Goal: Book appointment/travel/reservation

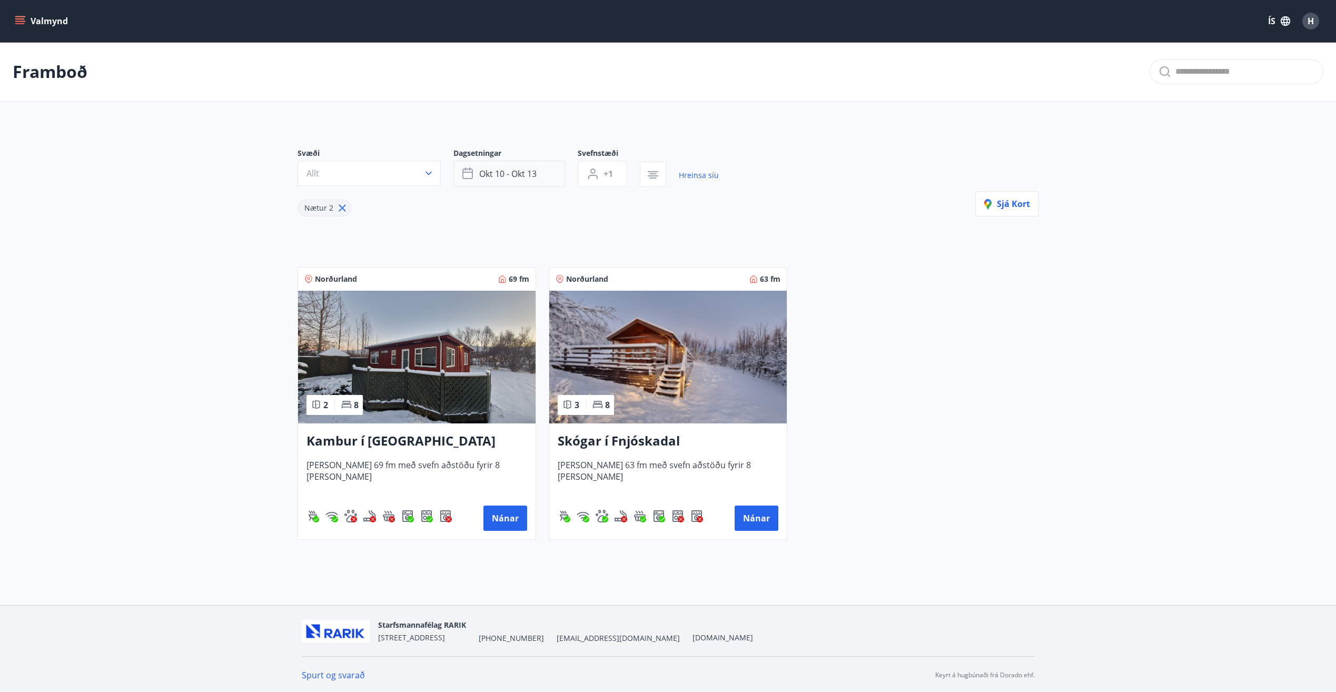
click at [497, 176] on span "okt 10 - okt 13" at bounding box center [507, 174] width 57 height 12
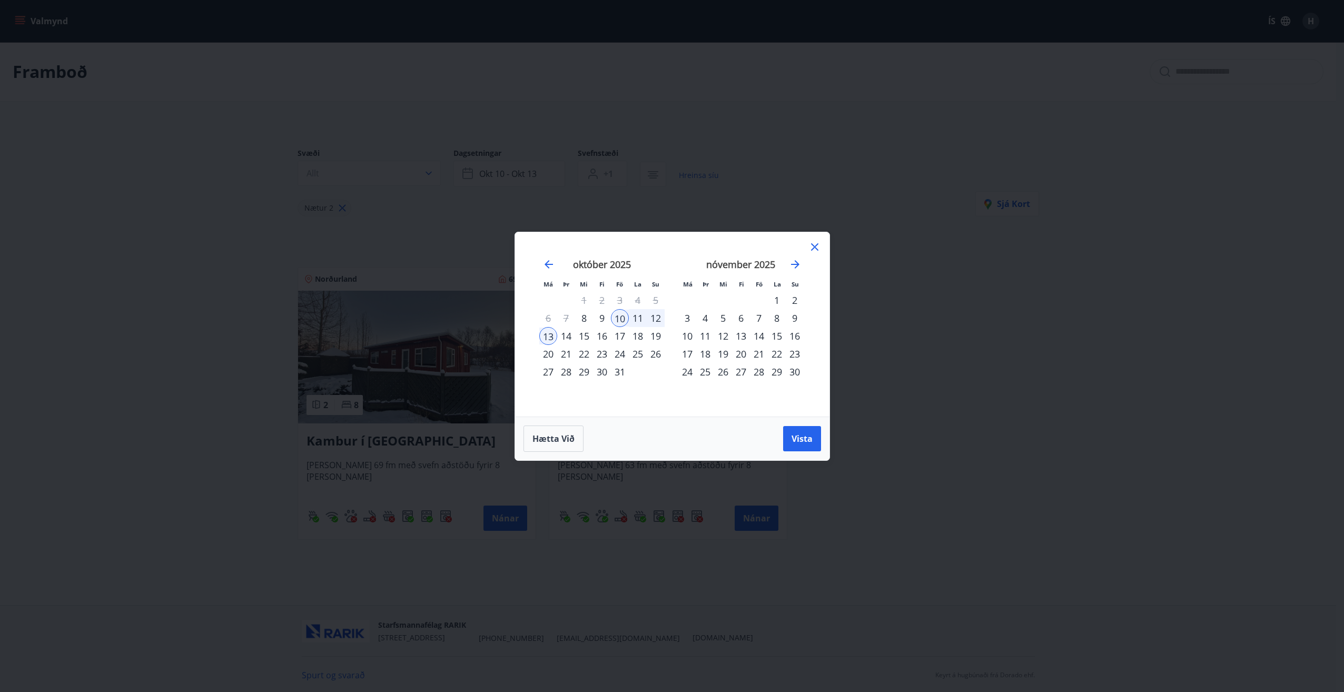
click at [820, 248] on icon at bounding box center [814, 247] width 13 height 13
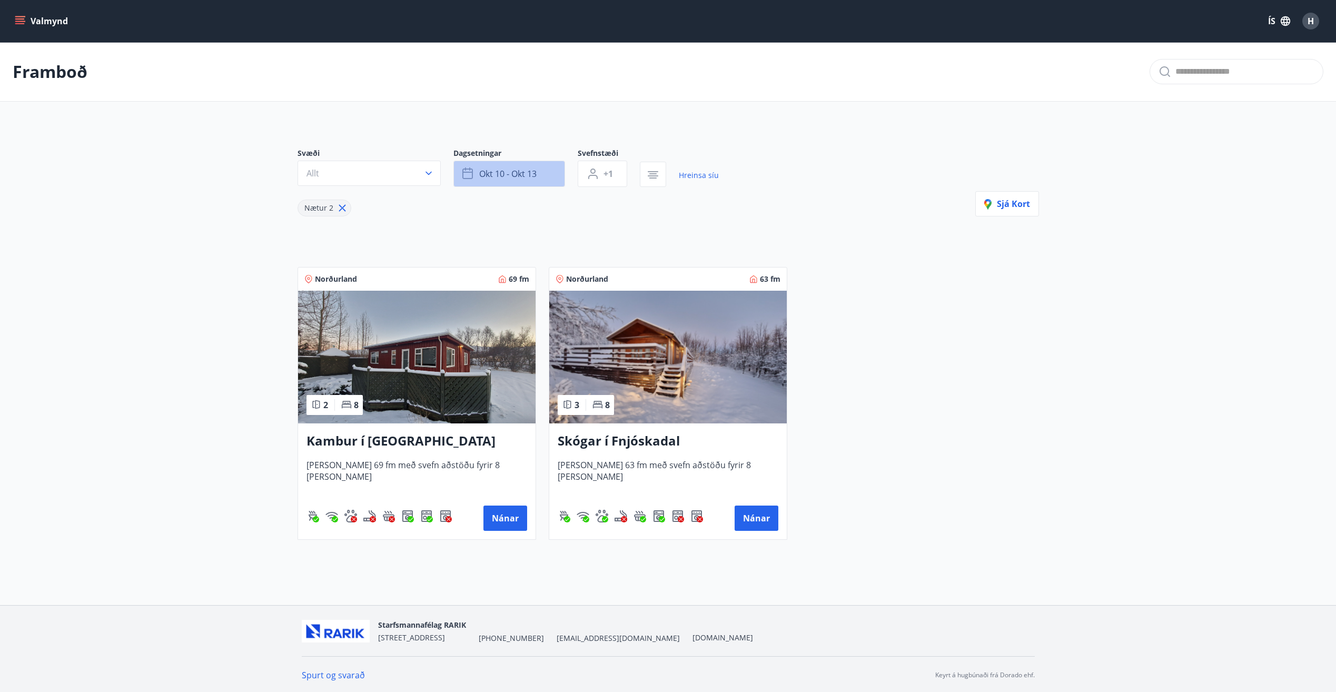
click at [530, 179] on span "okt 10 - okt 13" at bounding box center [507, 174] width 57 height 12
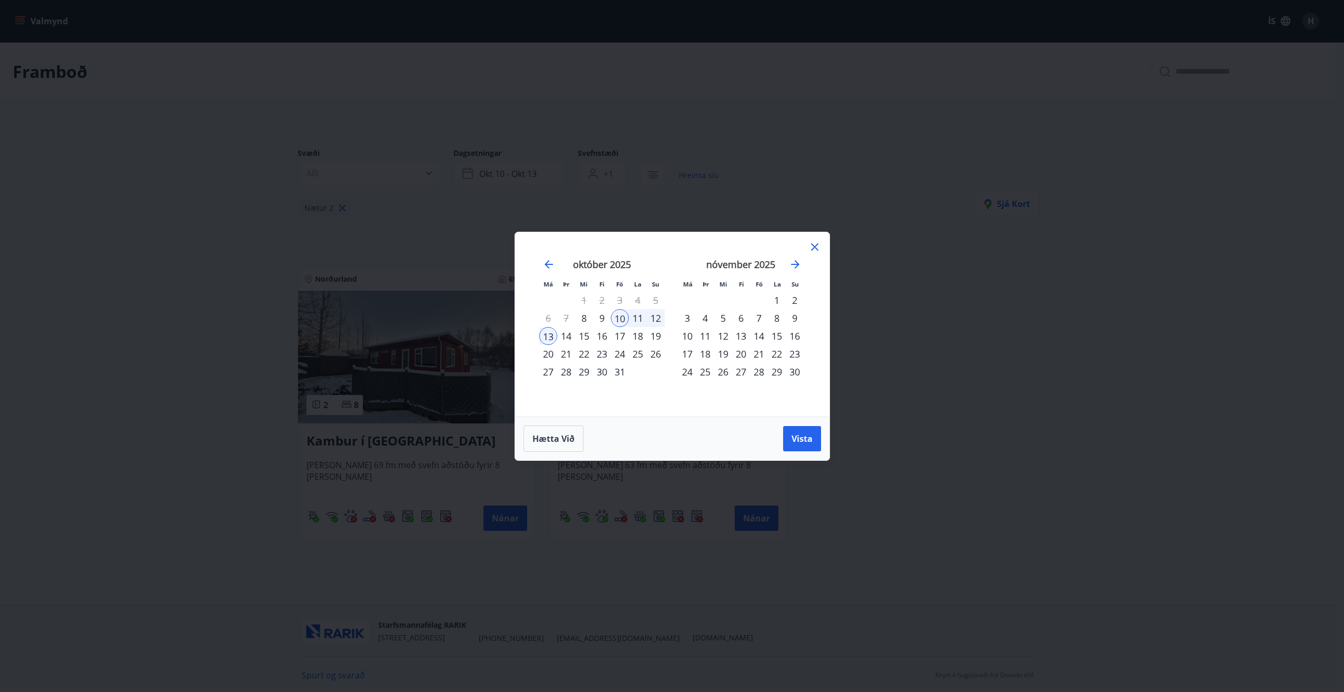
click at [620, 354] on div "24" at bounding box center [620, 354] width 18 height 18
click at [659, 357] on div "26" at bounding box center [656, 354] width 18 height 18
click at [804, 438] on span "Vista" at bounding box center [802, 439] width 21 height 12
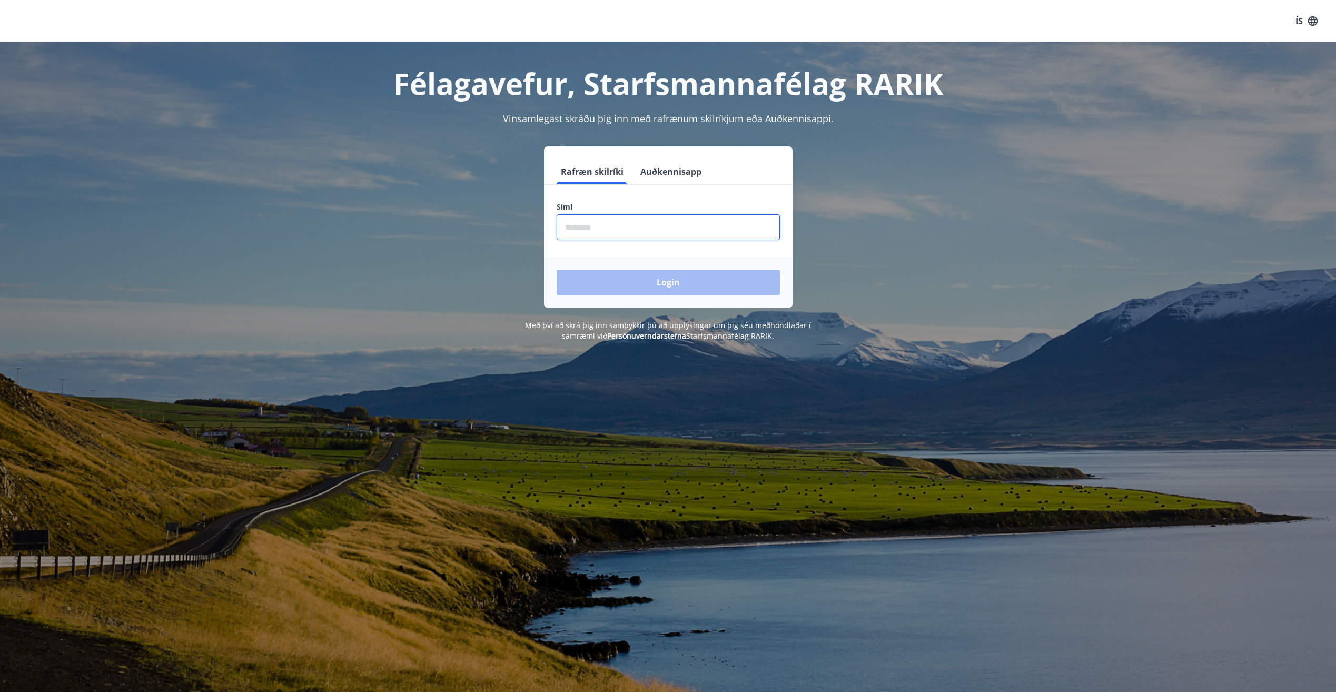
click at [727, 215] on input "phone" at bounding box center [668, 227] width 223 height 26
type input "********"
click at [688, 284] on button "Login" at bounding box center [668, 282] width 223 height 25
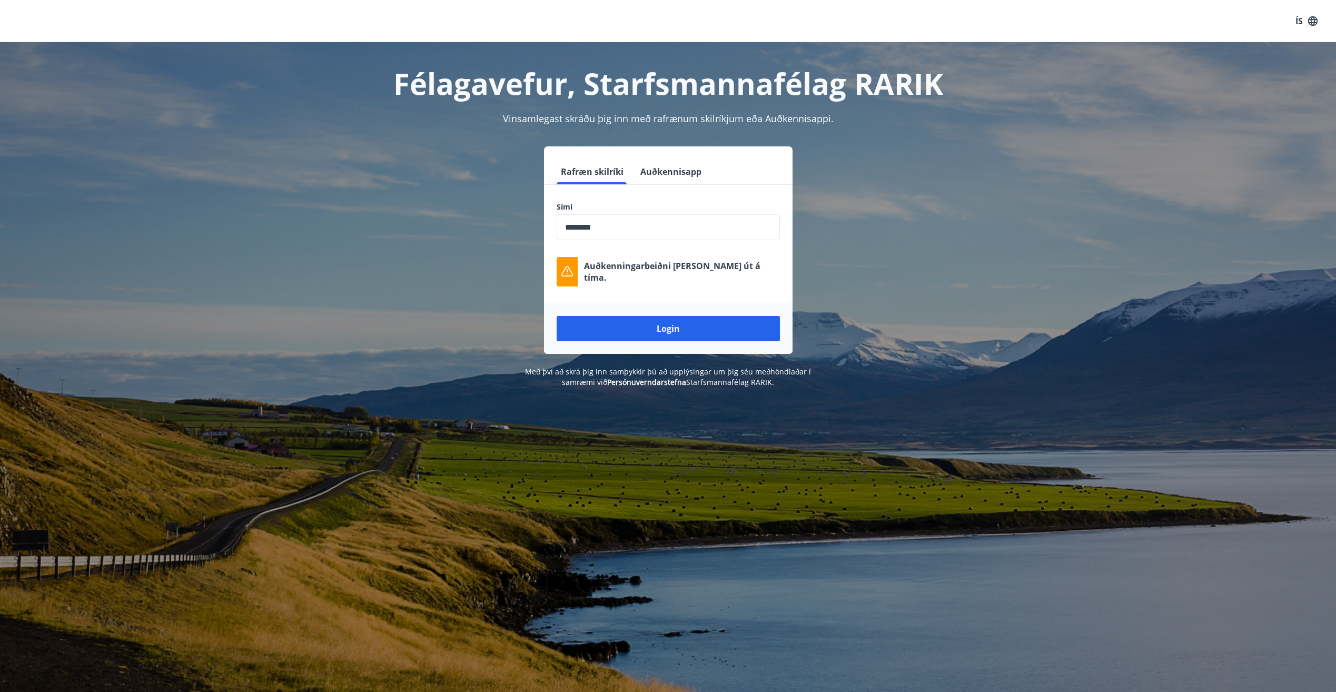
click at [666, 226] on input "phone" at bounding box center [668, 227] width 223 height 26
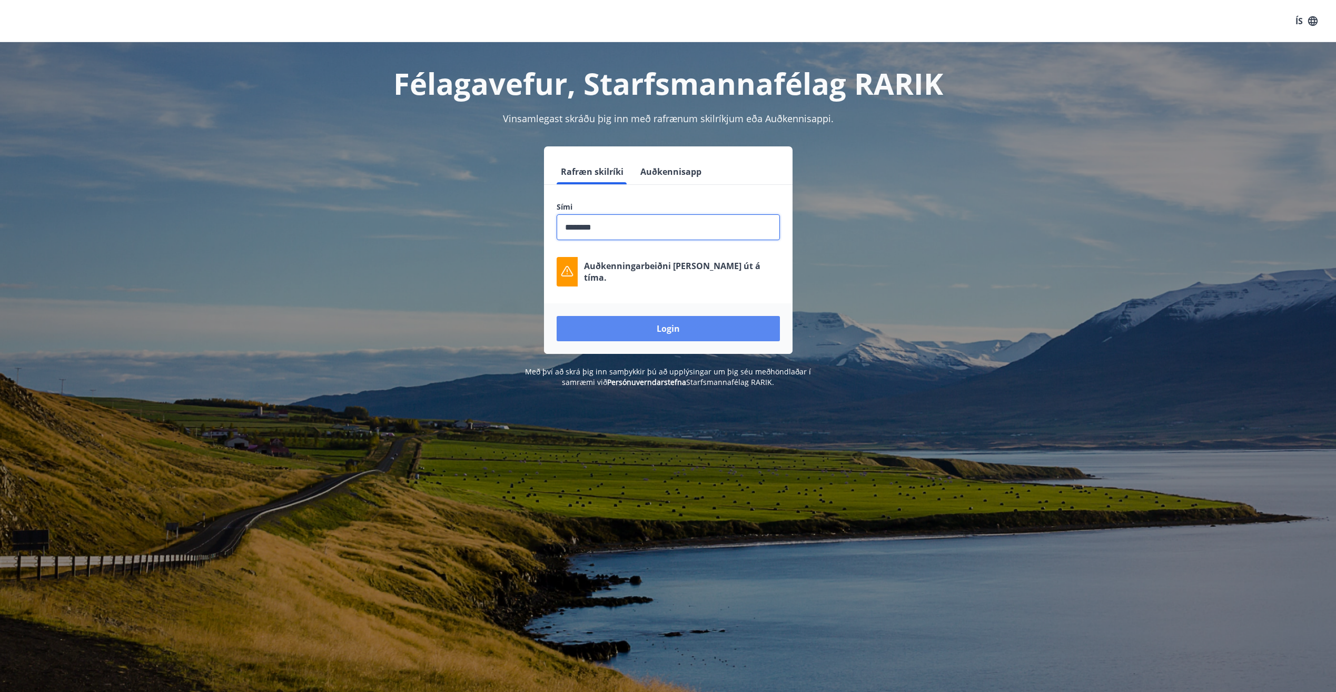
click at [673, 328] on button "Login" at bounding box center [668, 328] width 223 height 25
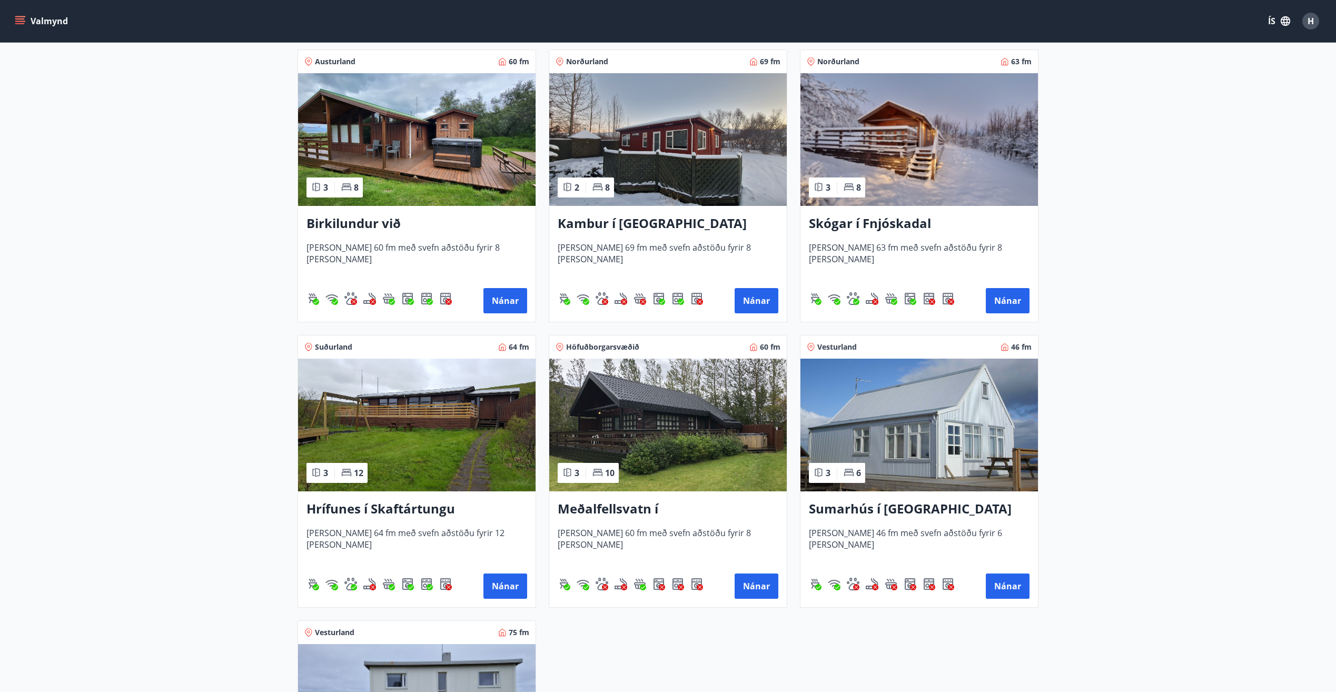
scroll to position [211, 0]
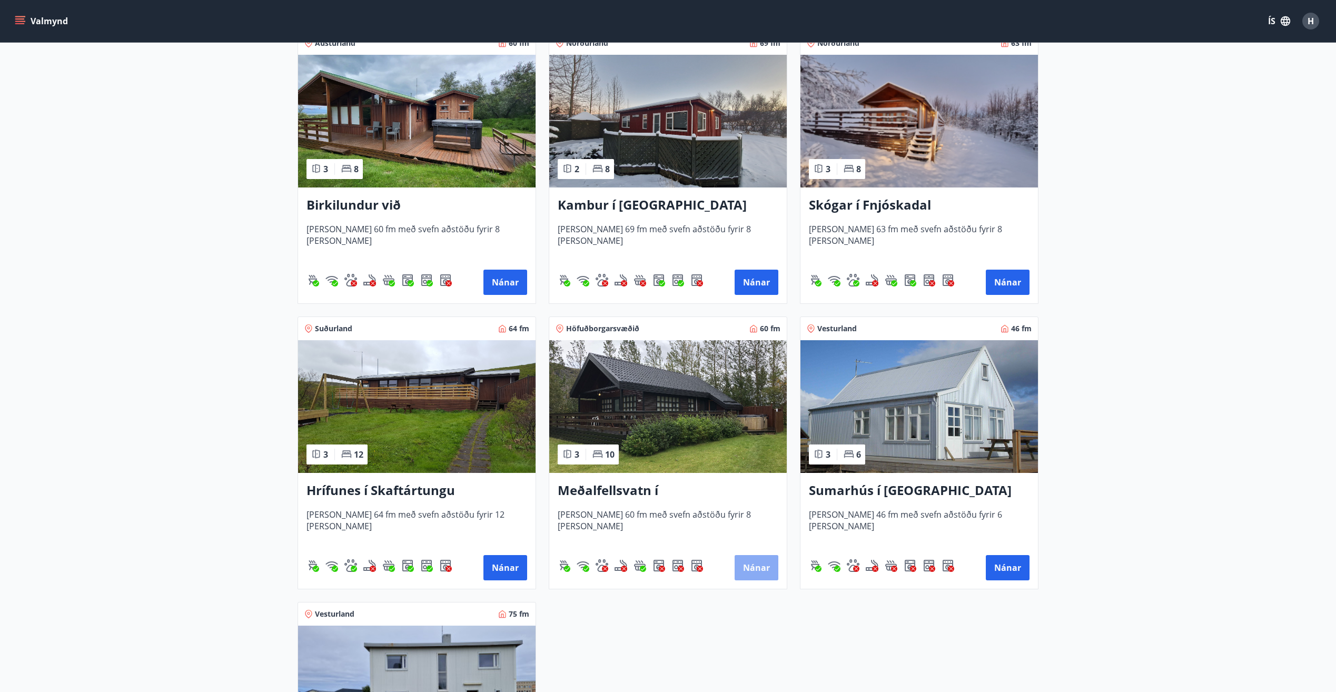
click at [763, 562] on button "Nánar" at bounding box center [757, 567] width 44 height 25
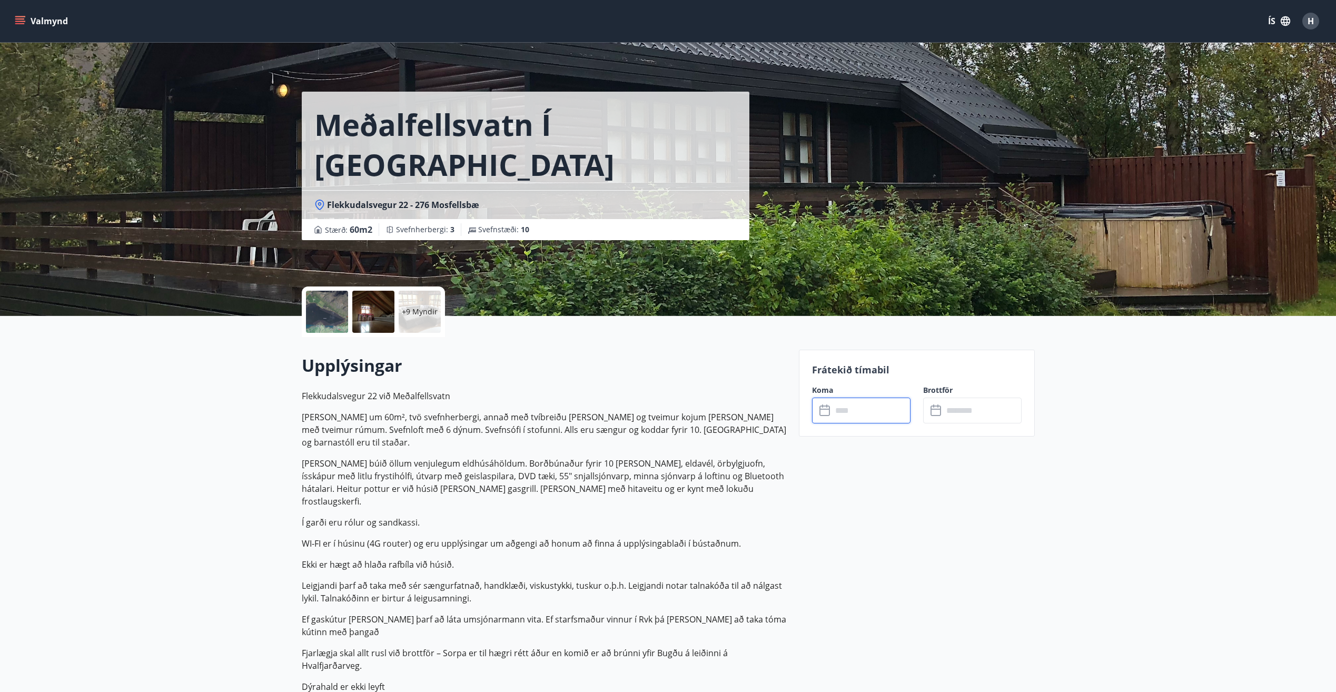
click at [870, 402] on input "text" at bounding box center [871, 411] width 78 height 26
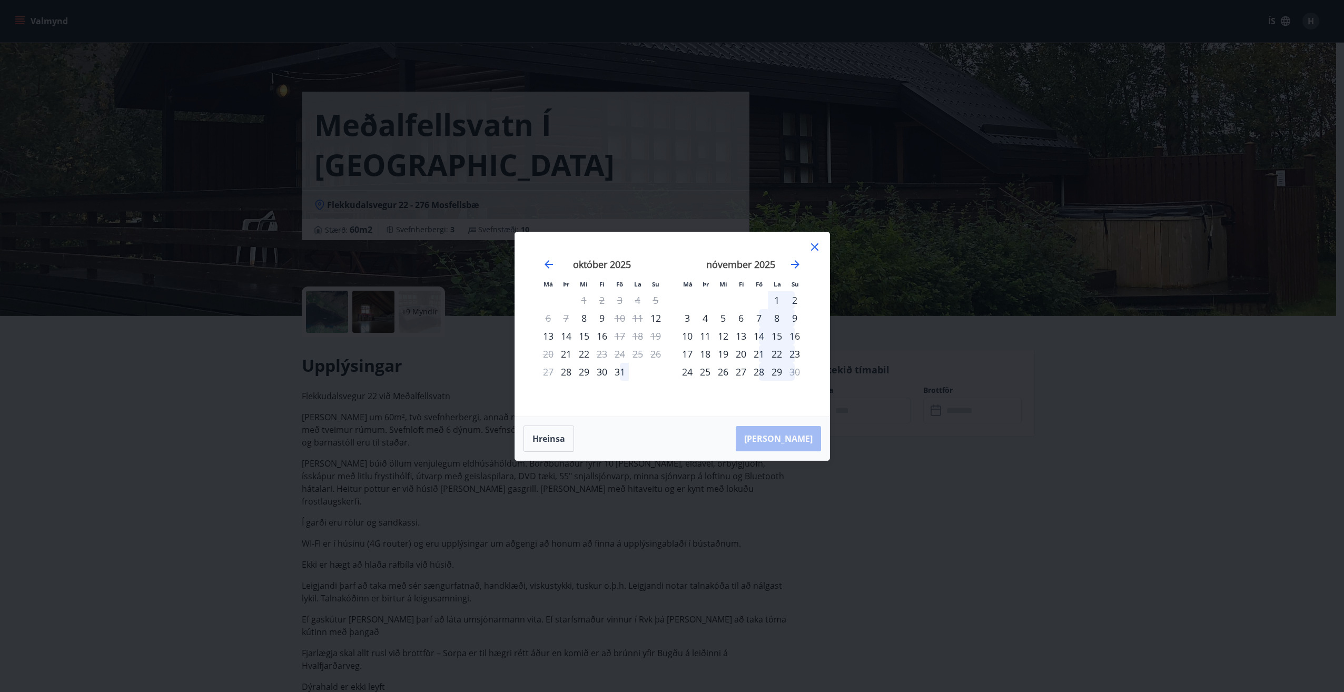
click at [814, 245] on icon at bounding box center [814, 246] width 7 height 7
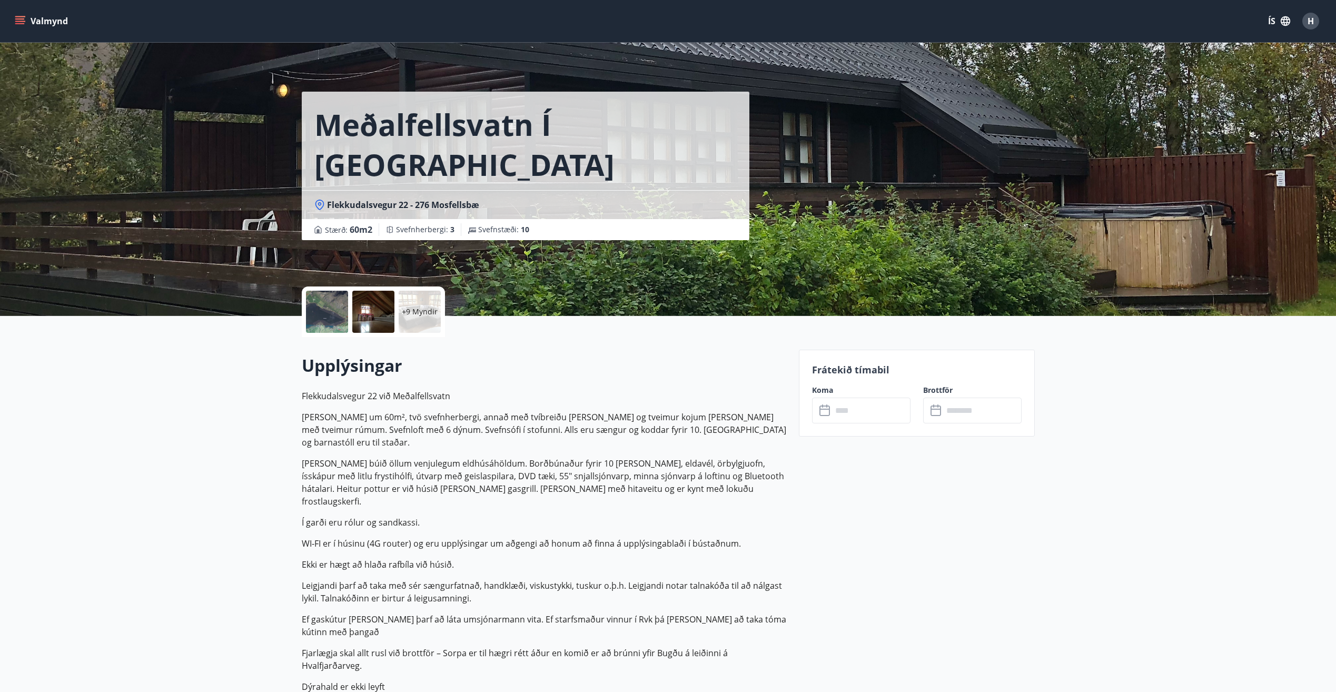
click at [21, 15] on button "Valmynd" at bounding box center [43, 21] width 60 height 19
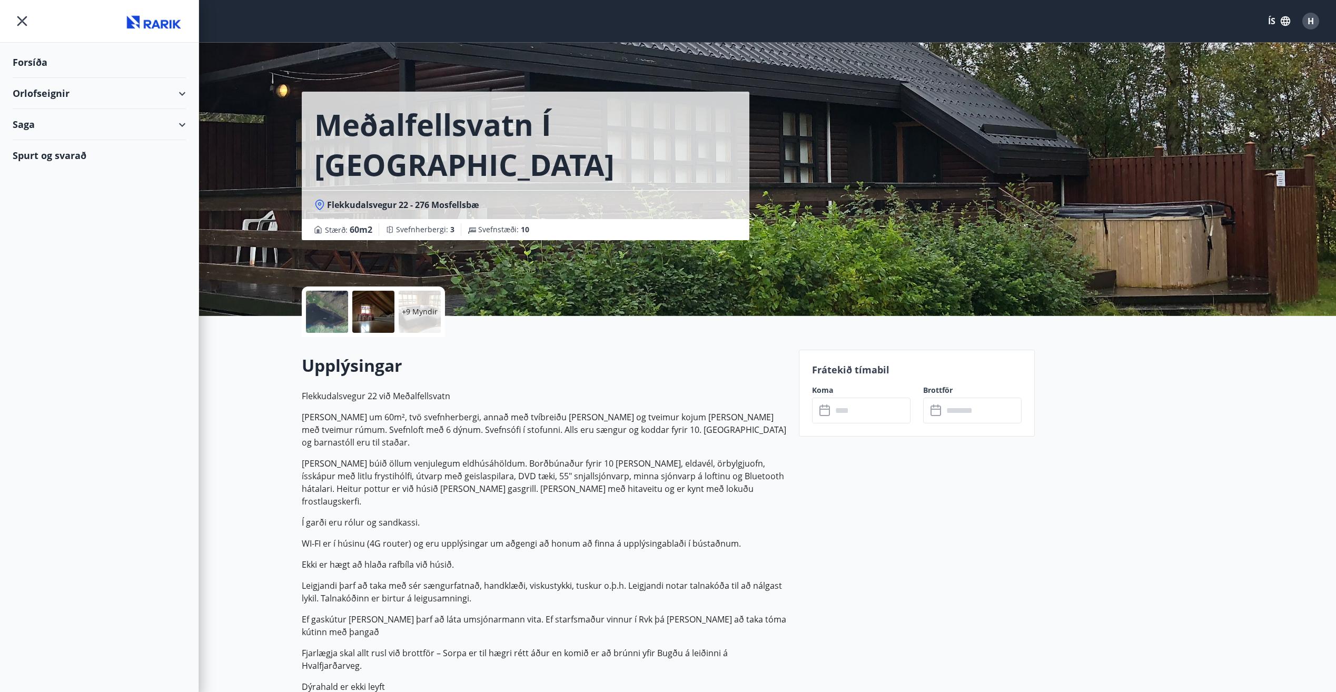
click at [185, 91] on div "Orlofseignir" at bounding box center [99, 93] width 173 height 31
click at [48, 140] on div "Bókunardagatal" at bounding box center [99, 142] width 156 height 22
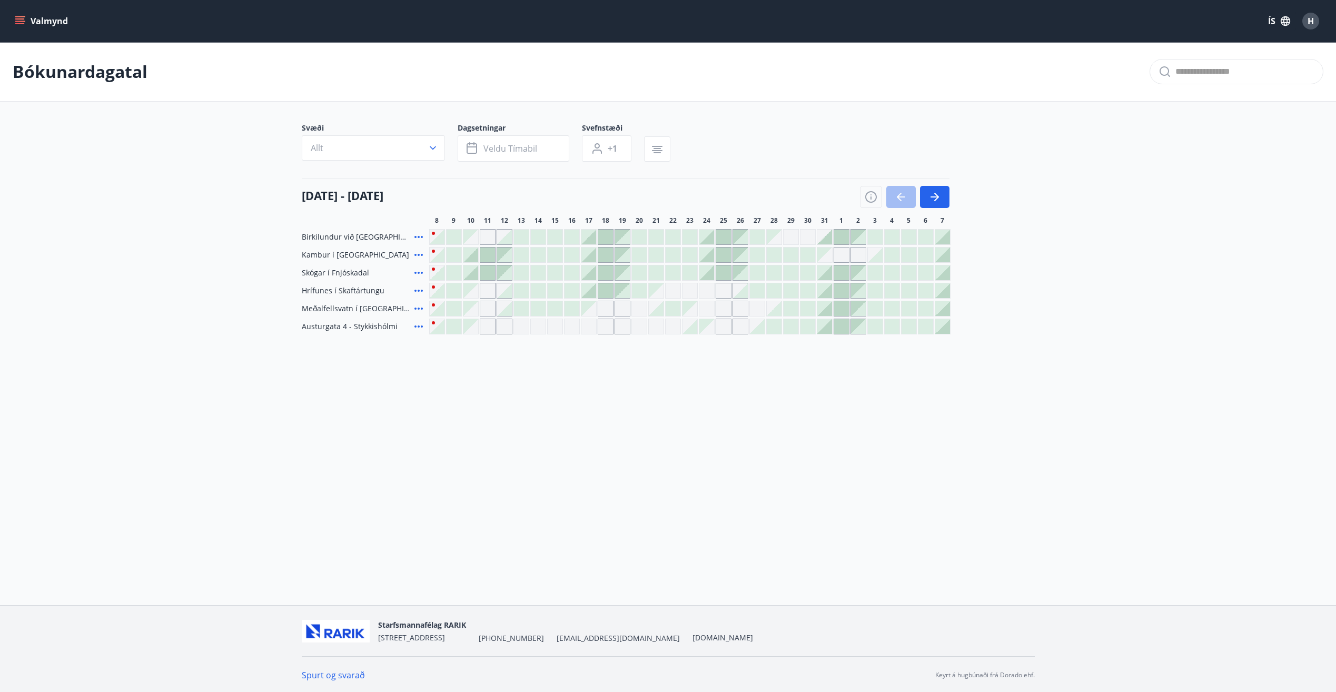
click at [706, 307] on div "Gráir dagar eru ekki bókanlegir" at bounding box center [707, 309] width 16 height 16
click at [705, 384] on div "Valmynd ÍS H Bókunardagatal Svæði Allt Dagsetningar Veldu tímabil Svefnstæði +1…" at bounding box center [668, 300] width 1336 height 605
click at [14, 21] on button "Valmynd" at bounding box center [43, 21] width 60 height 19
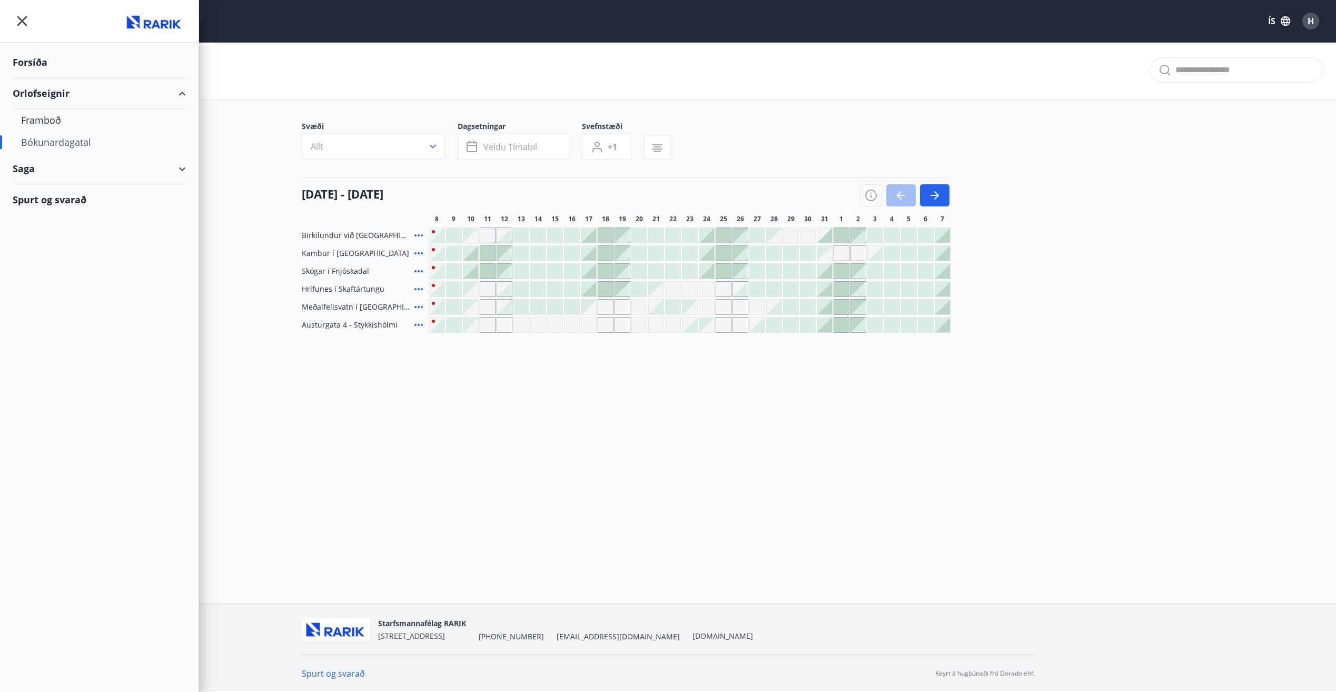
click at [46, 88] on div "Orlofseignir" at bounding box center [99, 93] width 173 height 31
click at [137, 92] on div "Orlofseignir" at bounding box center [99, 93] width 173 height 31
click at [46, 120] on div "Framboð" at bounding box center [99, 120] width 156 height 22
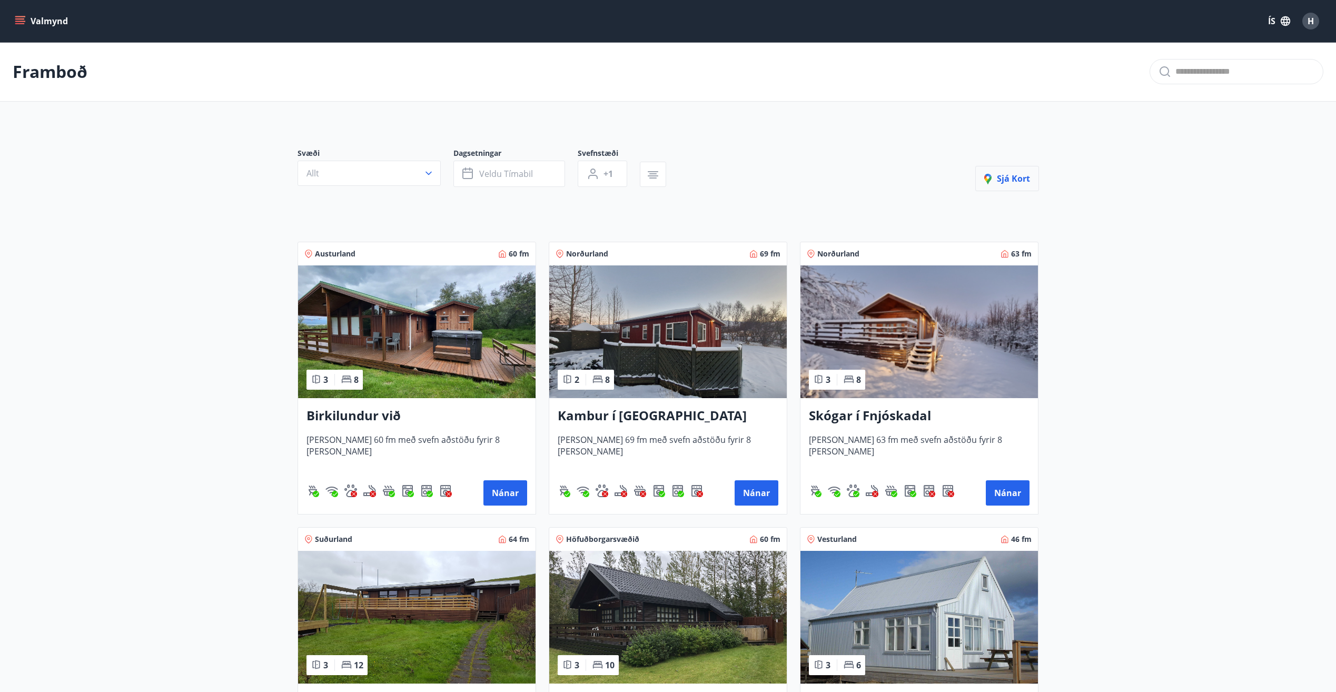
click at [1000, 181] on span "Sjá kort" at bounding box center [1007, 179] width 46 height 12
